Goal: Task Accomplishment & Management: Complete application form

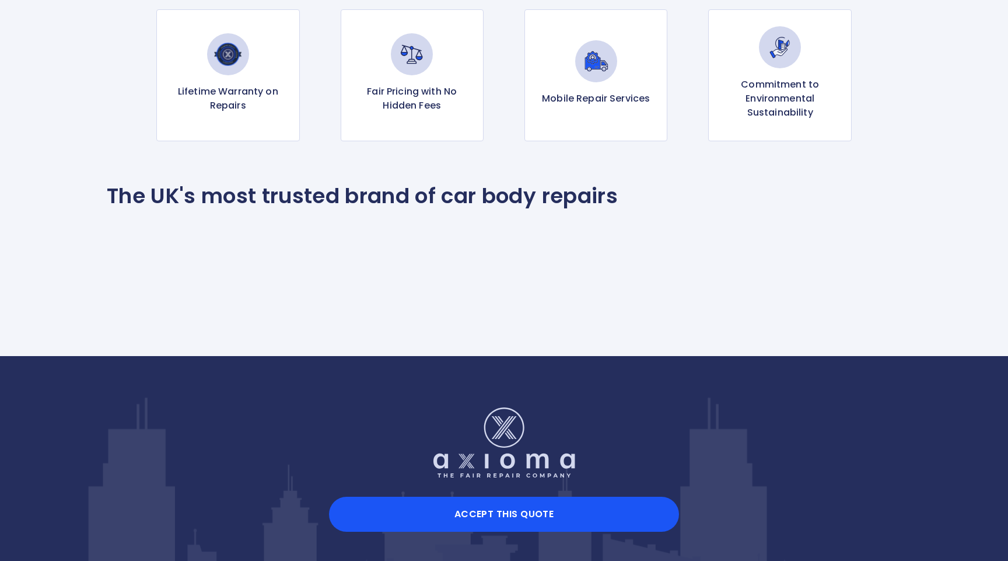
scroll to position [1225, 0]
